Goal: Navigation & Orientation: Find specific page/section

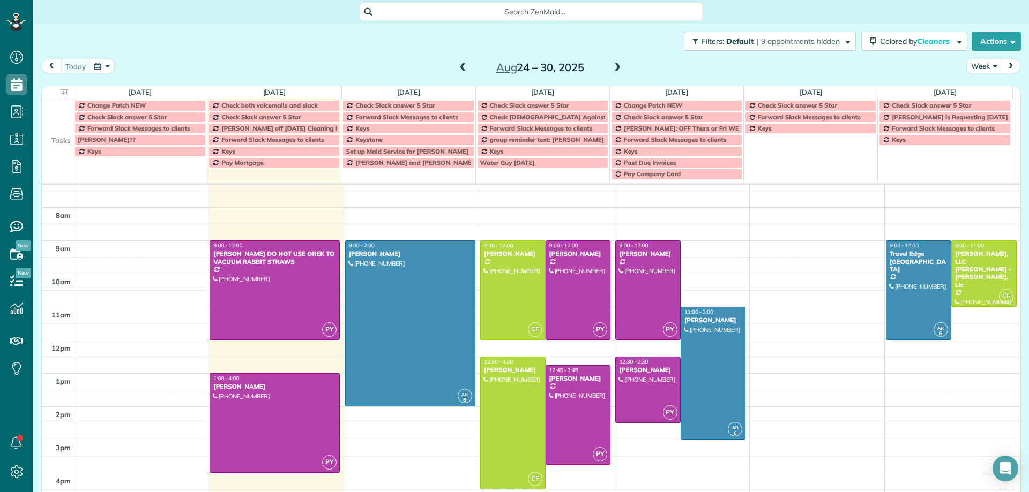
scroll to position [67, 0]
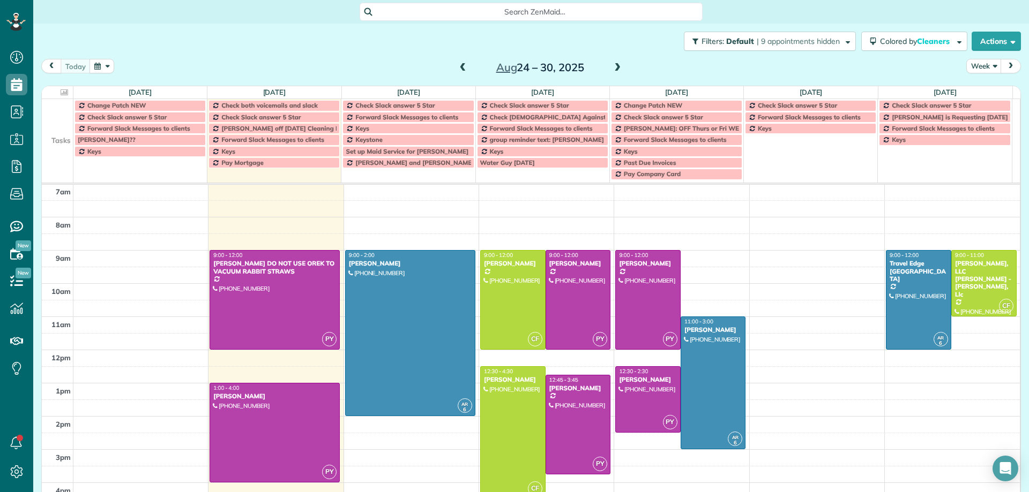
click at [614, 68] on span at bounding box center [617, 68] width 12 height 10
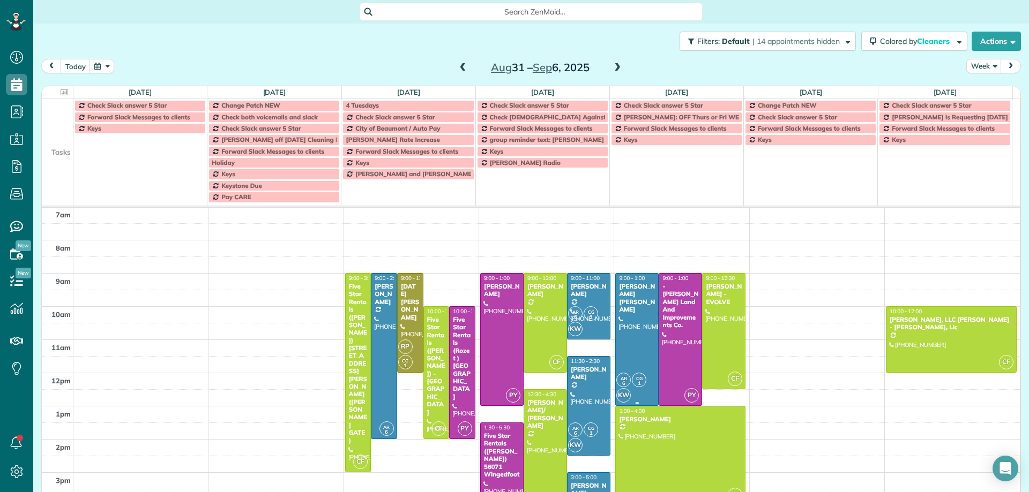
click at [619, 306] on div at bounding box center [637, 340] width 42 height 132
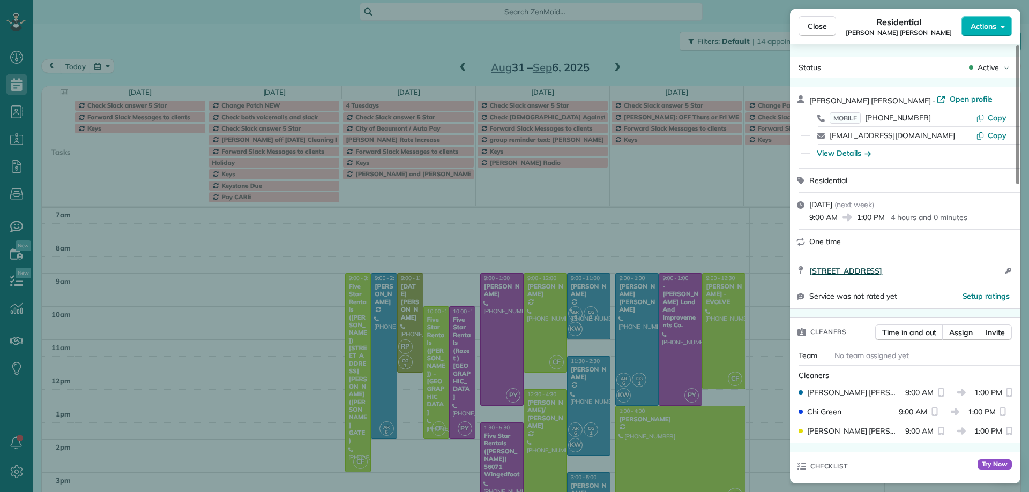
click at [848, 273] on span "74529 Lavender Way Palm Desert CA 92260" at bounding box center [845, 271] width 73 height 11
click at [949, 100] on span "Open profile" at bounding box center [970, 99] width 43 height 11
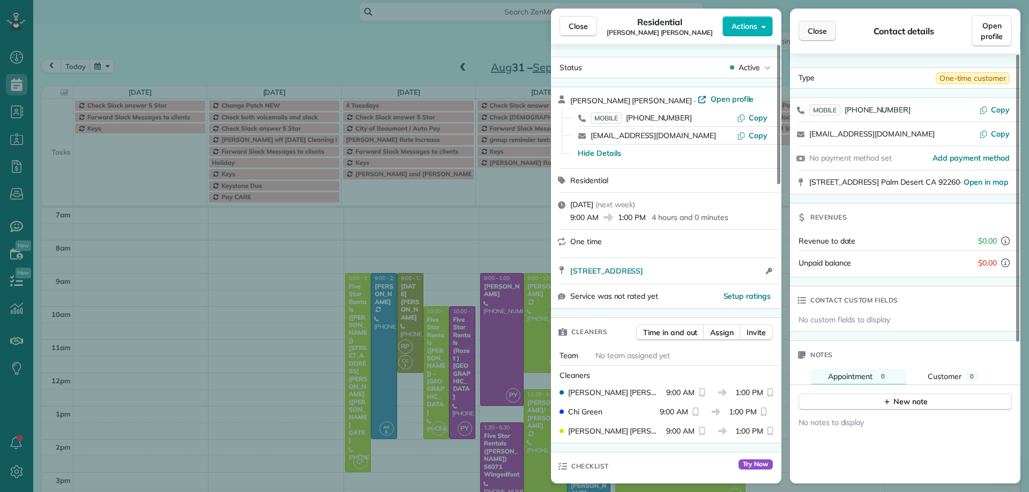
click at [825, 31] on span "Close" at bounding box center [816, 31] width 19 height 11
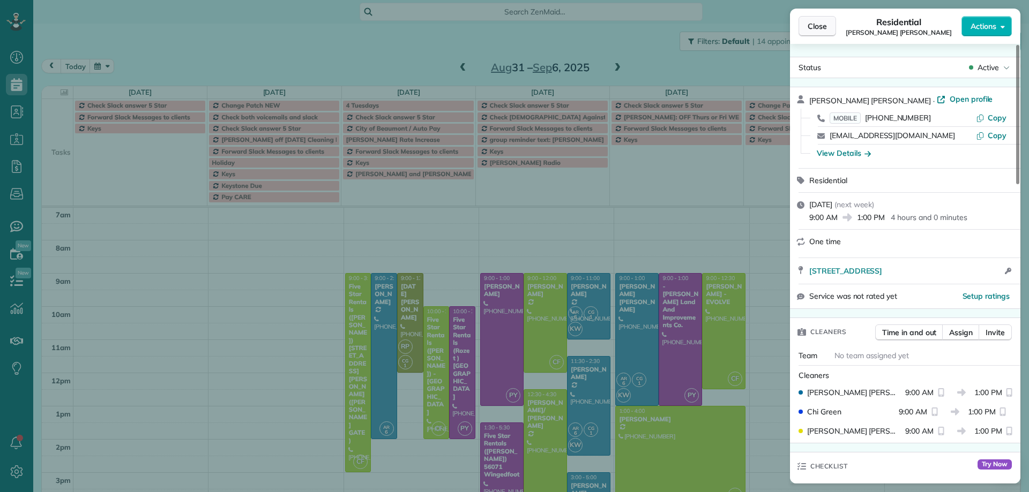
click at [815, 29] on span "Close" at bounding box center [816, 26] width 19 height 11
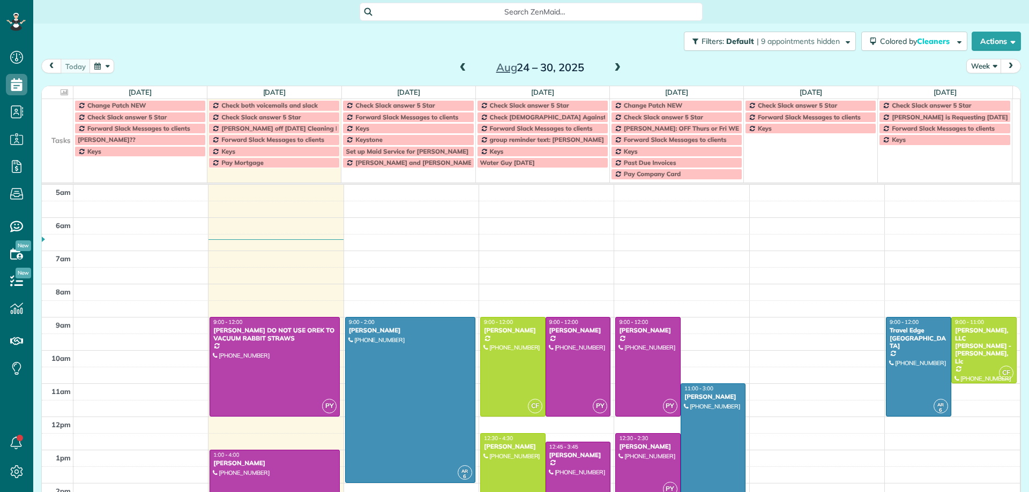
scroll to position [67, 0]
